Goal: Information Seeking & Learning: Check status

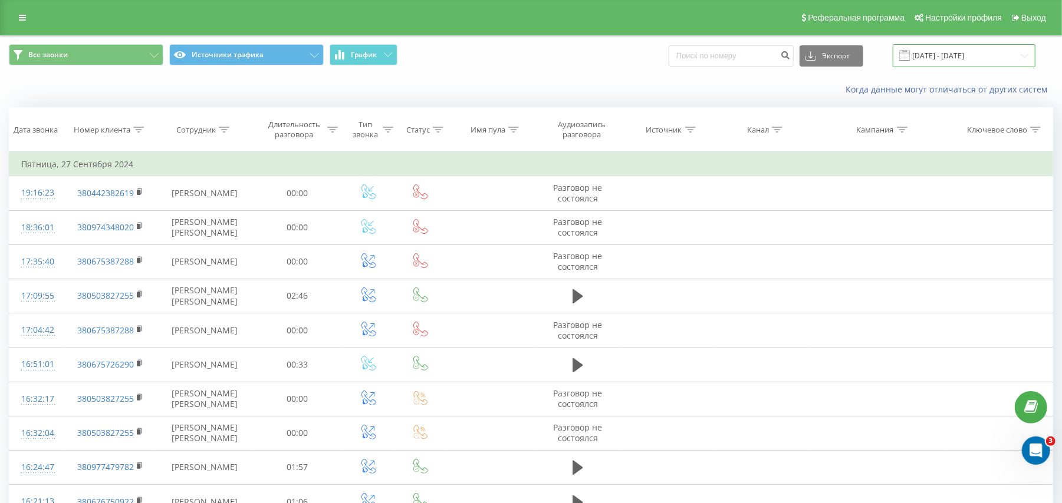
click at [954, 50] on input "27.09.2024 - 27.09.2024" at bounding box center [963, 55] width 143 height 23
click at [969, 54] on input "27.09.2024 - 27.09.2024" at bounding box center [963, 55] width 143 height 23
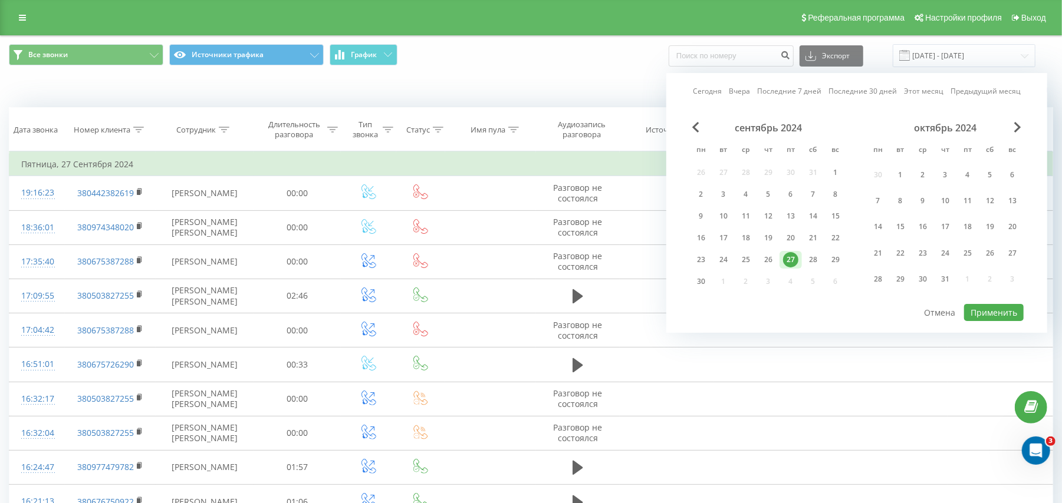
click at [739, 93] on link "Вчера" at bounding box center [739, 90] width 21 height 11
click at [987, 309] on button "Применить" at bounding box center [994, 312] width 60 height 17
type input "[DATE] - [DATE]"
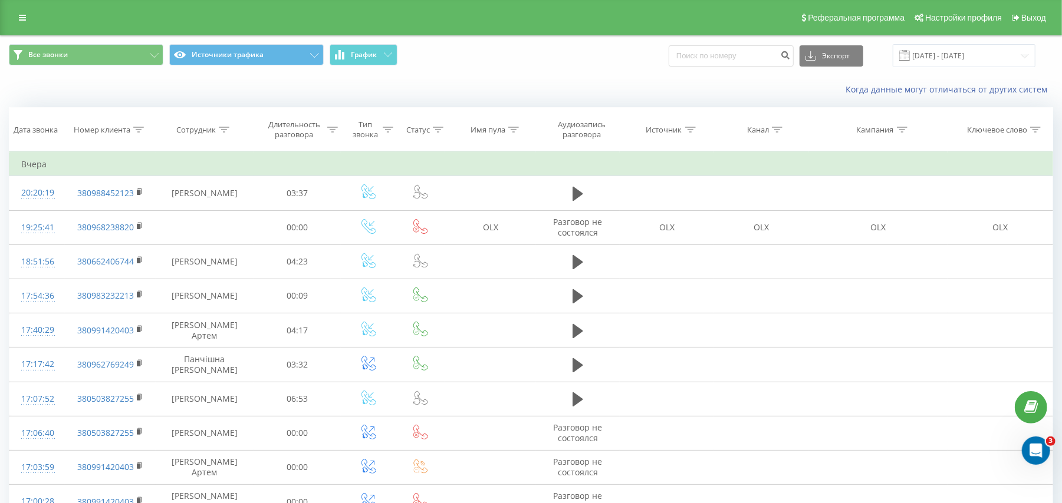
click at [517, 130] on icon at bounding box center [513, 130] width 11 height 6
click at [497, 219] on input "text" at bounding box center [491, 214] width 104 height 21
click at [508, 237] on span "OK" at bounding box center [515, 237] width 33 height 18
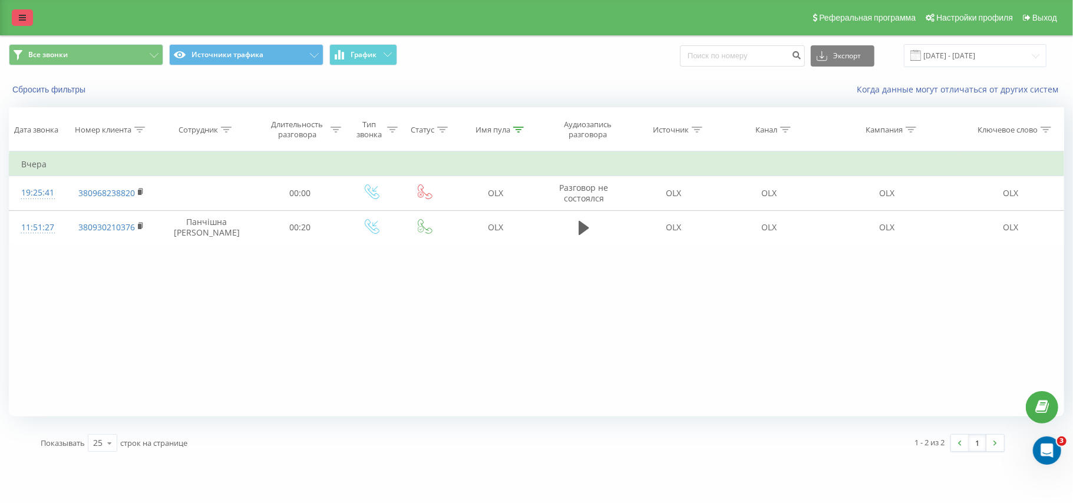
click at [29, 15] on link at bounding box center [22, 17] width 21 height 17
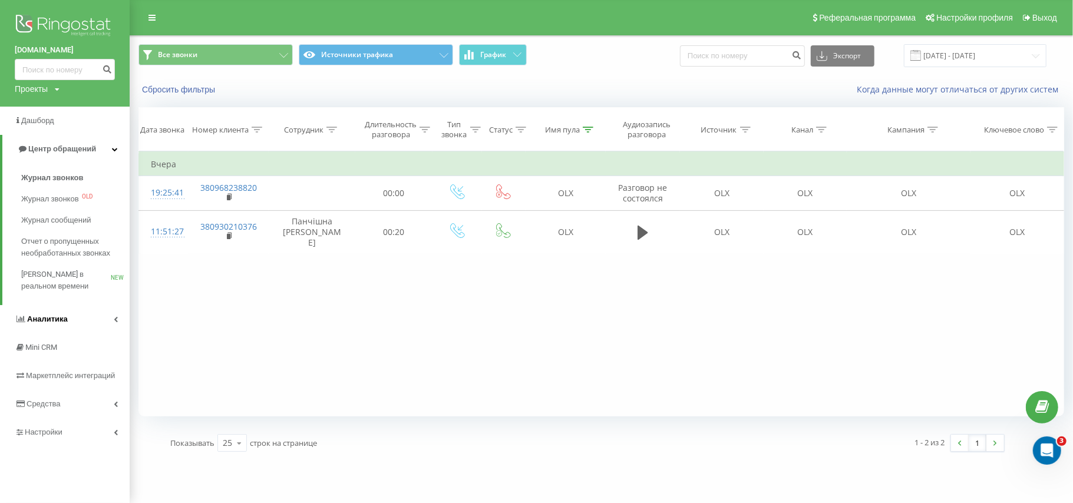
click at [46, 324] on span "Аналитика" at bounding box center [47, 319] width 41 height 9
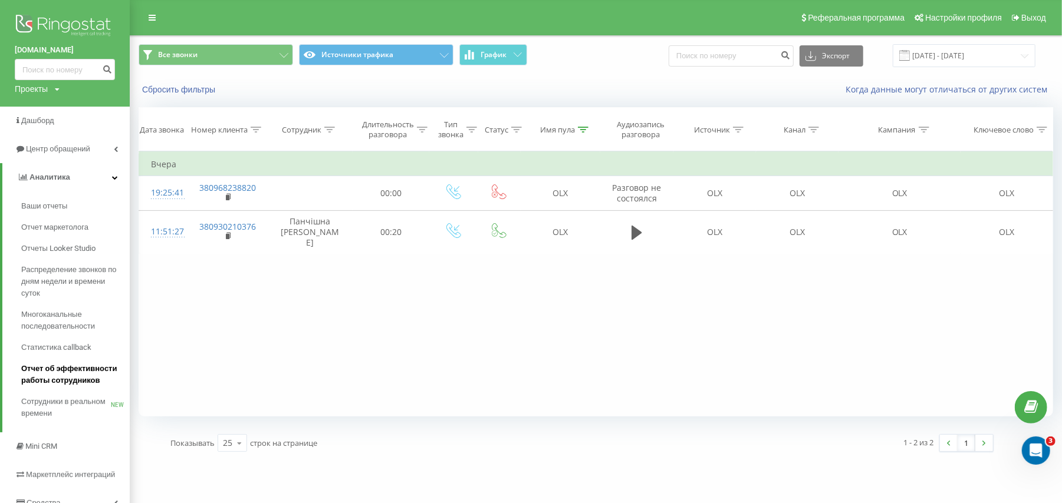
click at [62, 368] on span "Отчет об эффективности работы сотрудников" at bounding box center [72, 375] width 103 height 24
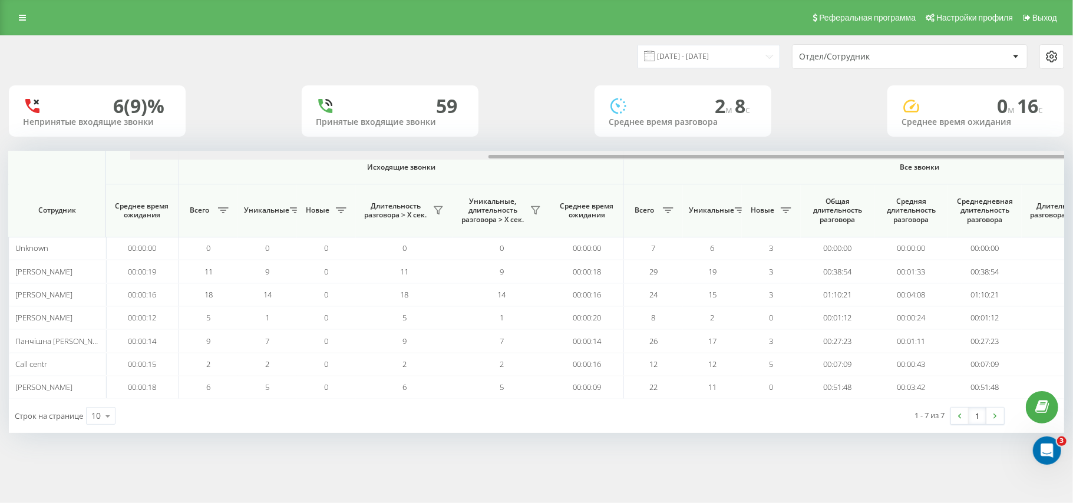
scroll to position [0, 588]
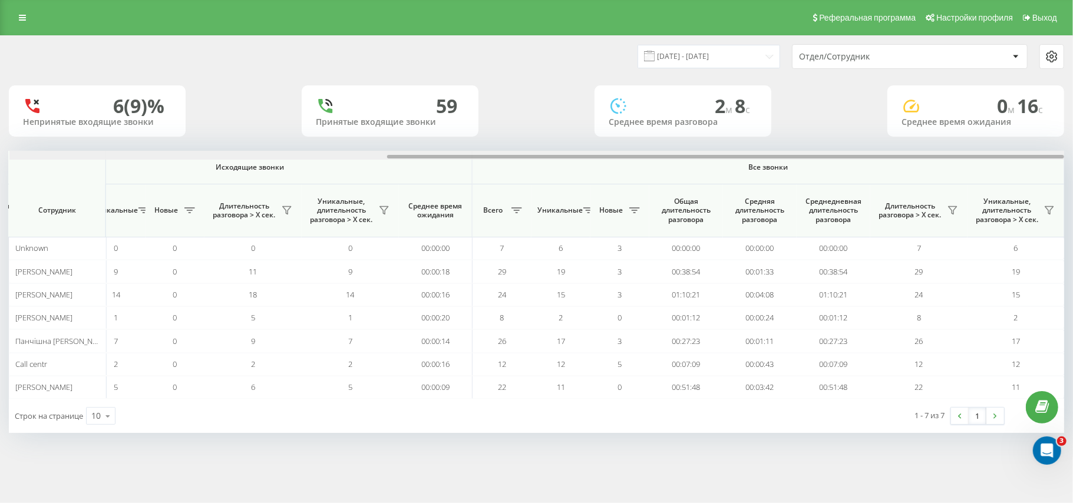
drag, startPoint x: 651, startPoint y: 159, endPoint x: 1073, endPoint y: 166, distance: 421.5
click at [1073, 166] on div "[DATE] - [DATE] Отдел/Сотрудник 6 (9)% Непринятые входящие звонки 59 Принятые в…" at bounding box center [536, 245] width 1073 height 421
